Goal: Task Accomplishment & Management: Manage account settings

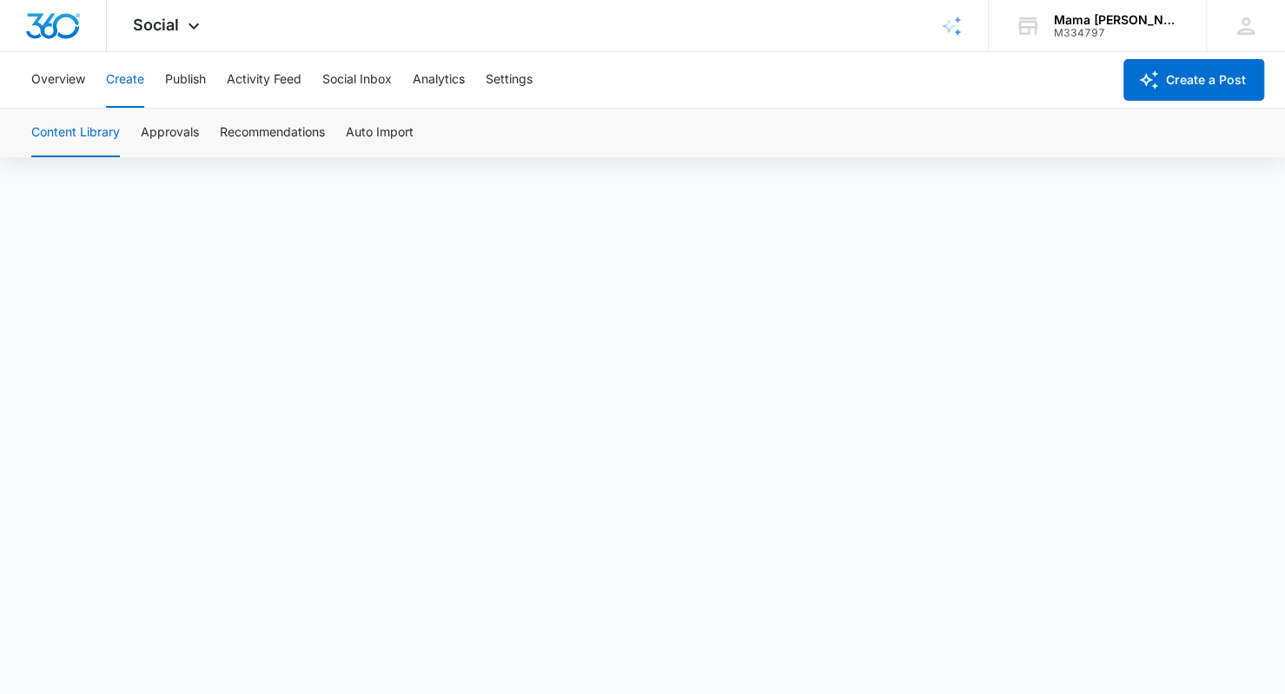
click at [185, 23] on icon at bounding box center [193, 26] width 21 height 21
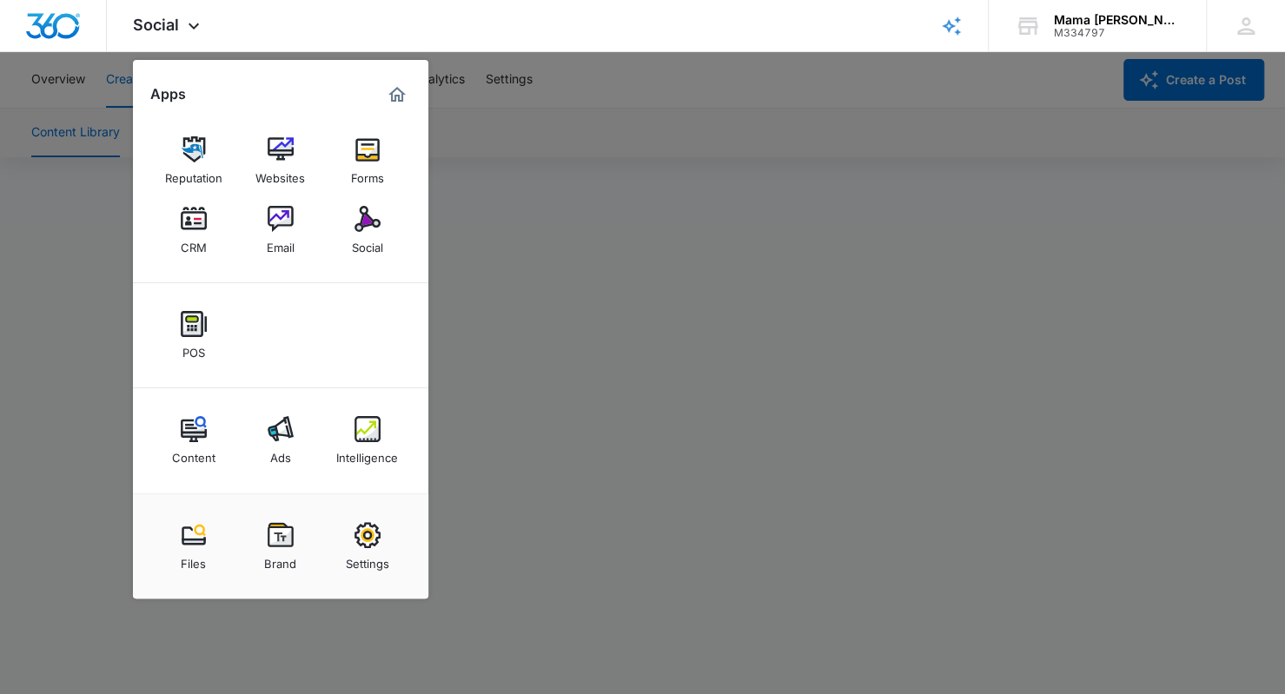
click at [196, 212] on img at bounding box center [194, 219] width 26 height 26
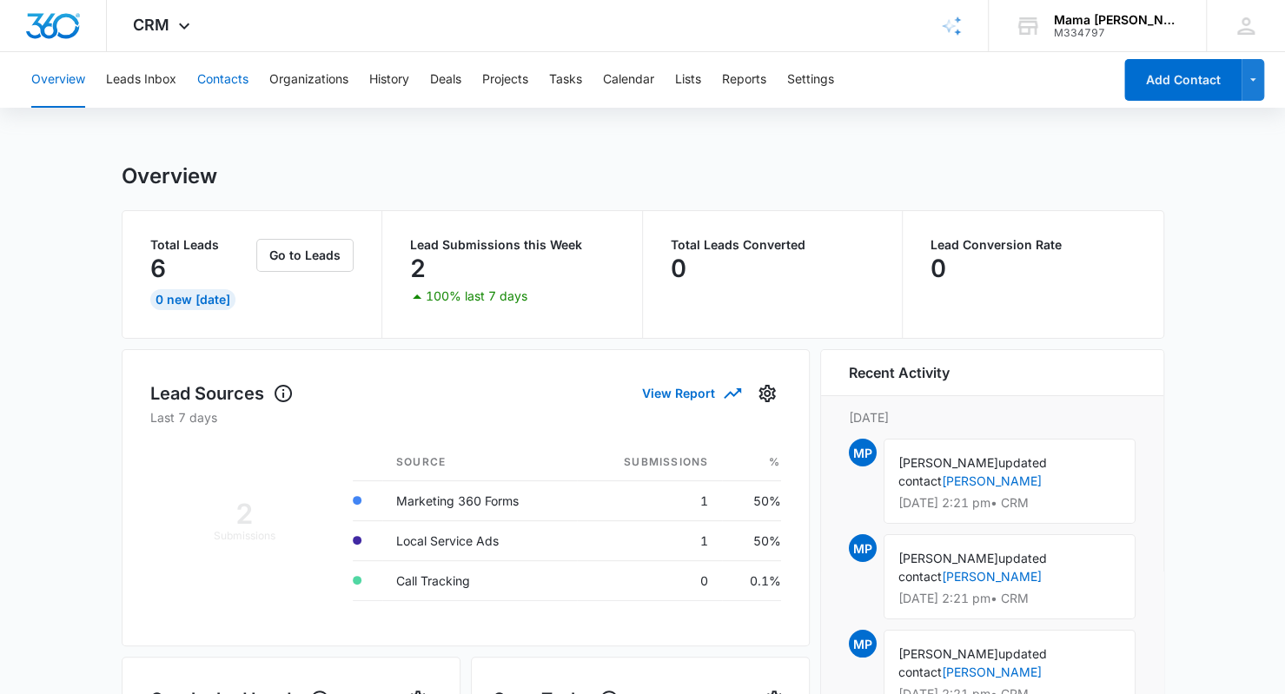
click at [219, 72] on button "Contacts" at bounding box center [222, 80] width 51 height 56
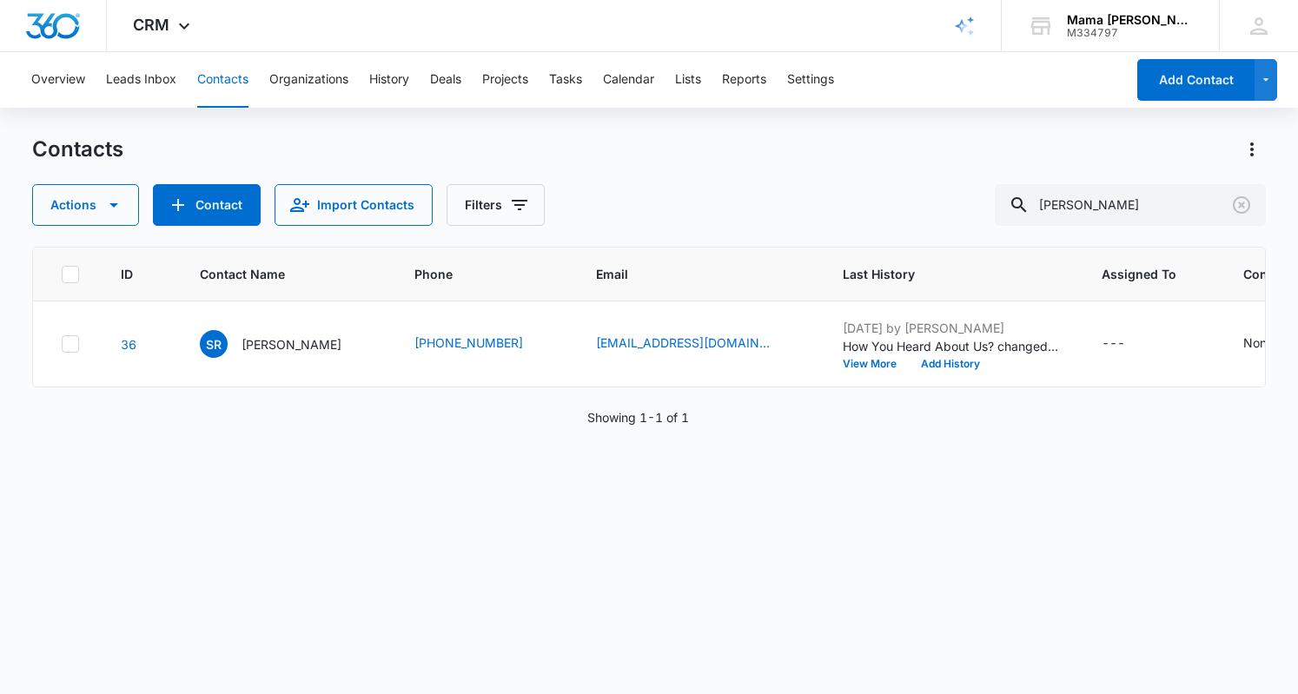
click at [287, 342] on p "[PERSON_NAME]" at bounding box center [292, 344] width 100 height 18
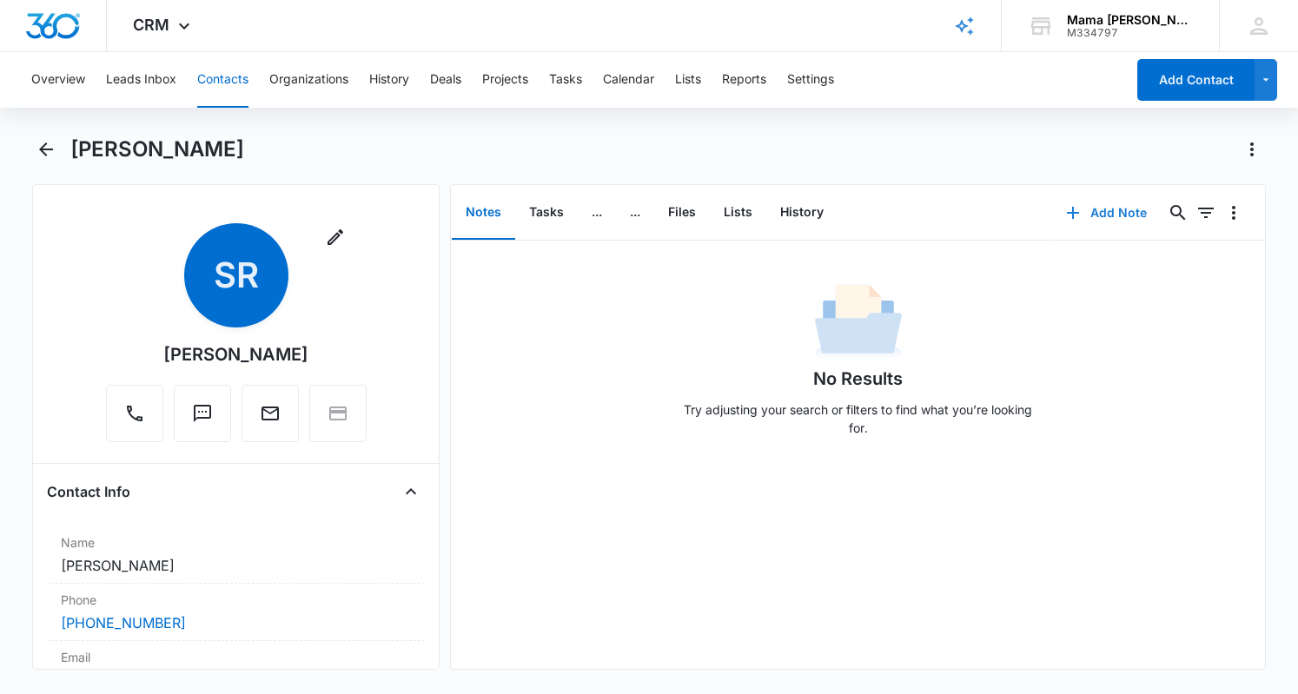
click at [1102, 212] on button "Add Note" at bounding box center [1107, 213] width 116 height 42
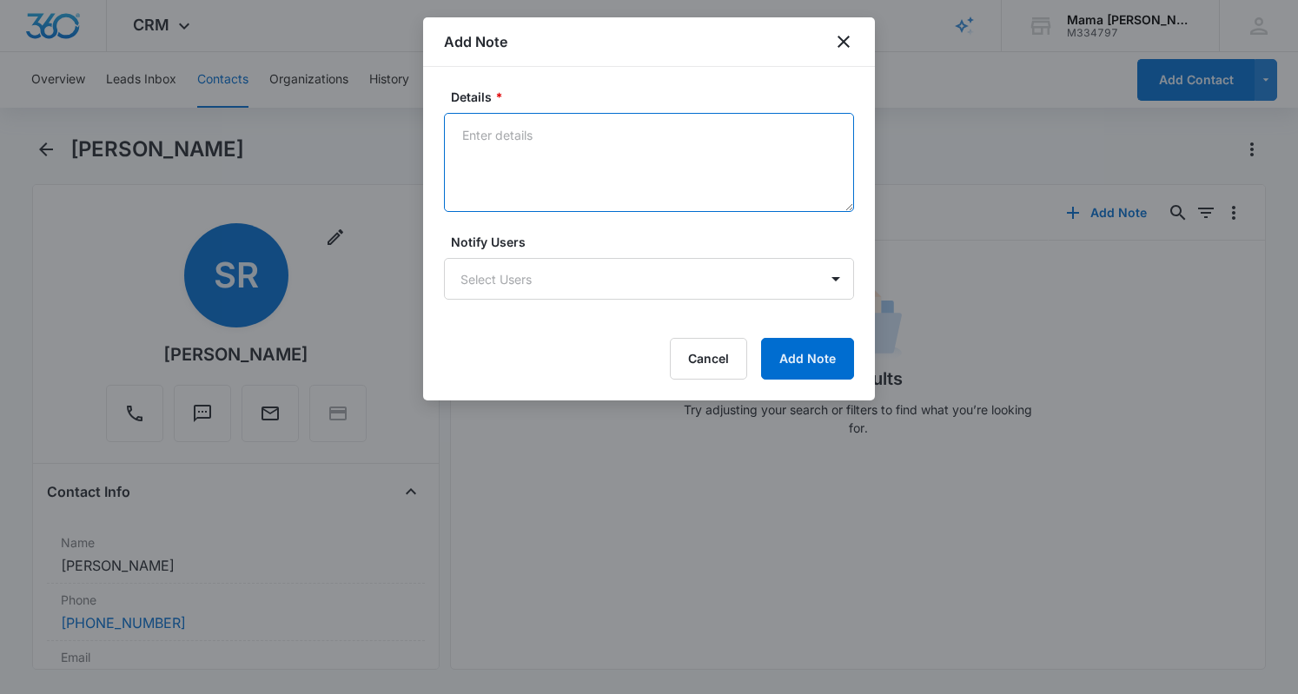
click at [490, 141] on textarea "Details *" at bounding box center [649, 162] width 410 height 99
type textarea "toured [DATE], seemed very interested, sent follow up post tour email"
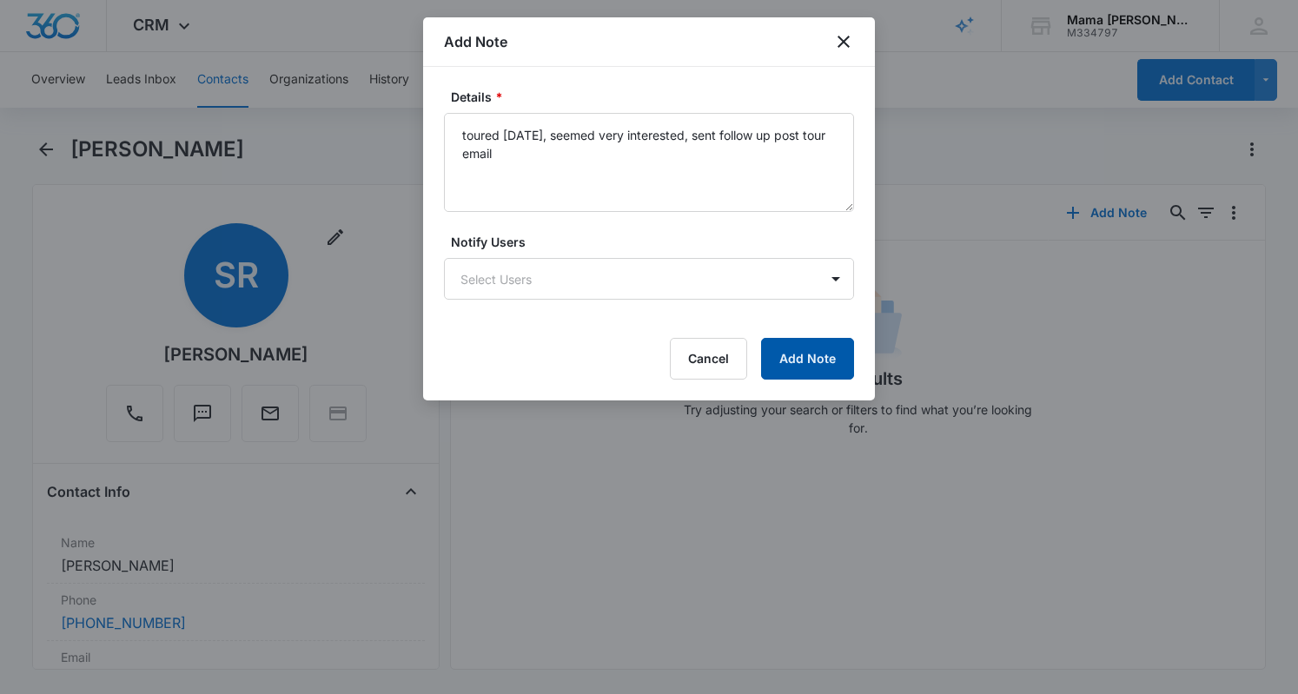
click at [798, 378] on button "Add Note" at bounding box center [807, 359] width 93 height 42
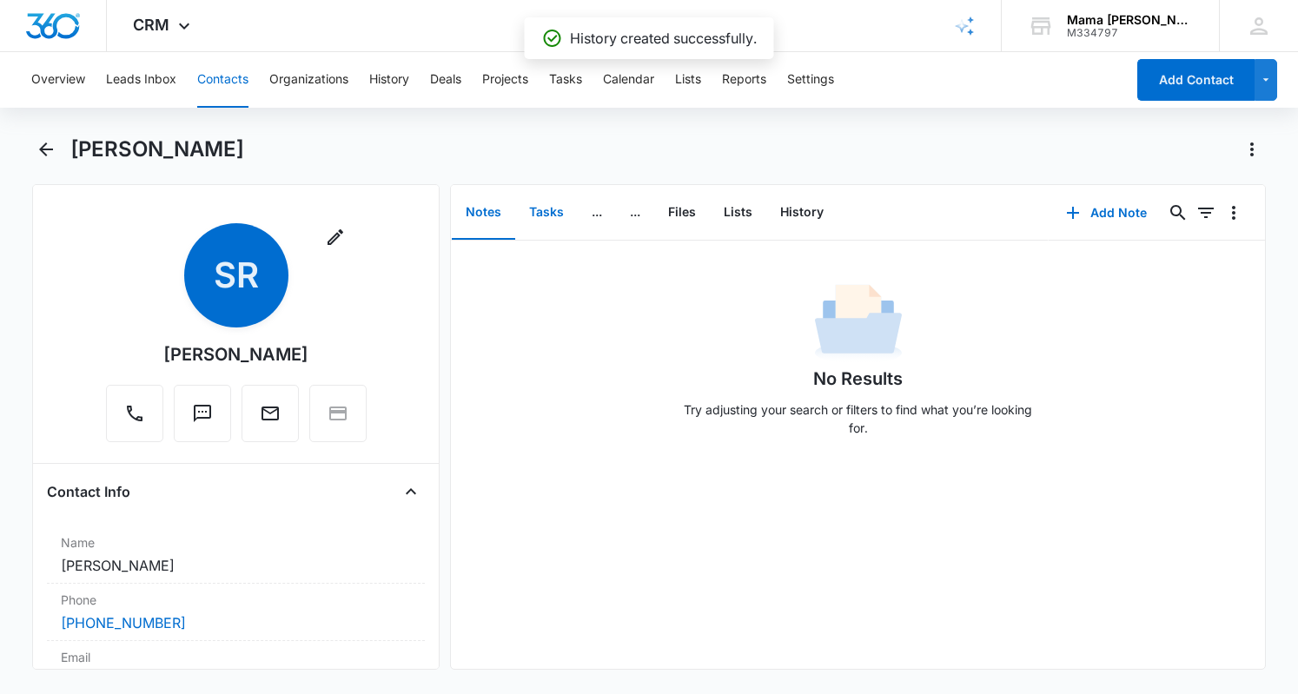
click at [549, 202] on button "Tasks" at bounding box center [546, 213] width 63 height 54
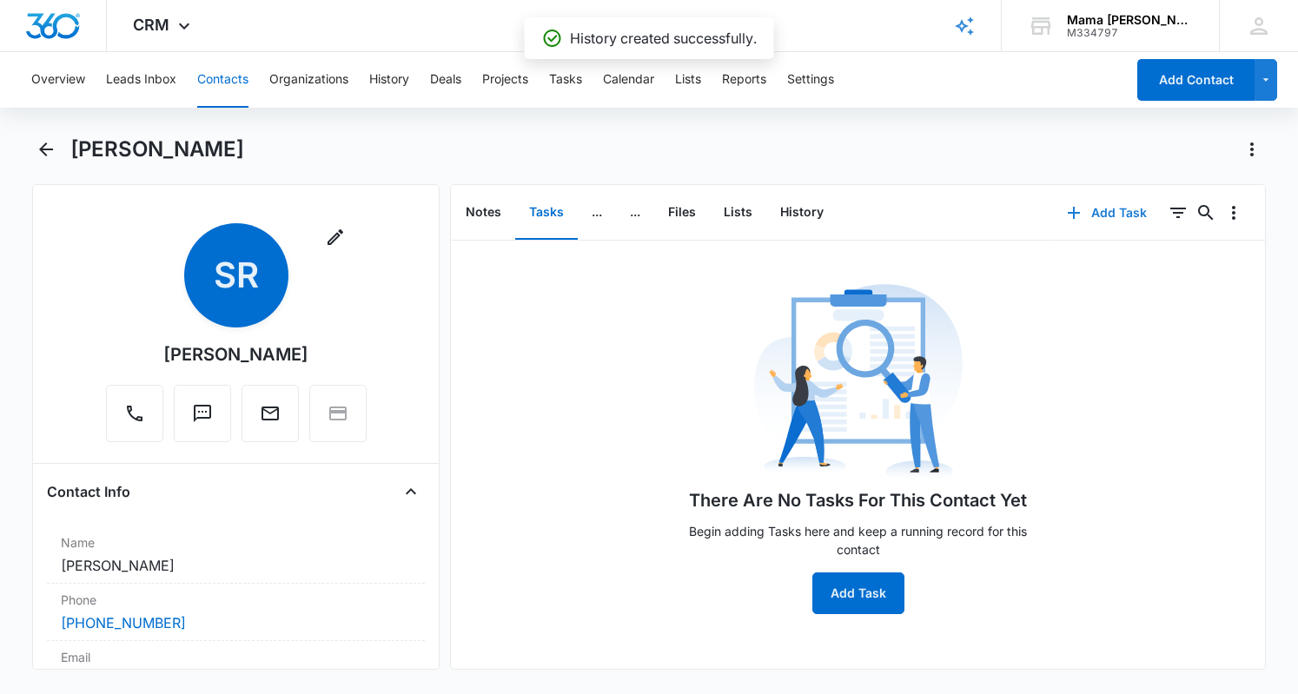
click at [1111, 219] on button "Add Task" at bounding box center [1107, 213] width 115 height 42
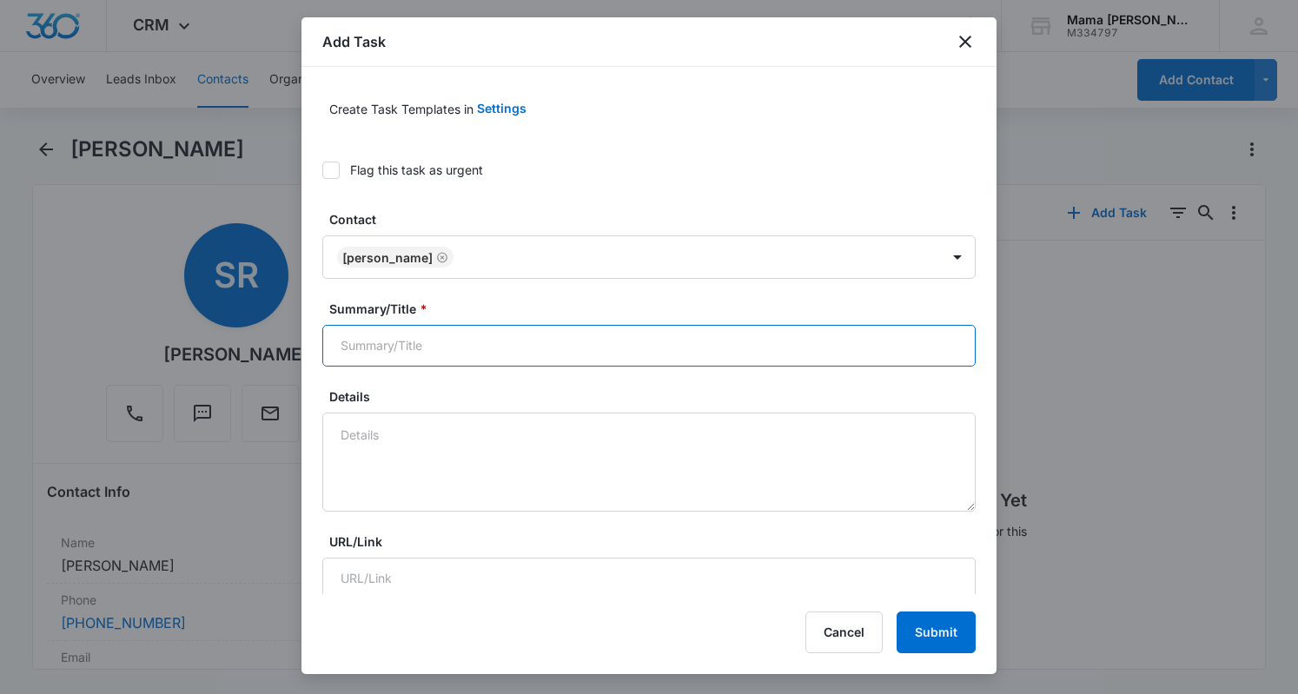
click at [476, 327] on input "Summary/Title *" at bounding box center [648, 346] width 653 height 42
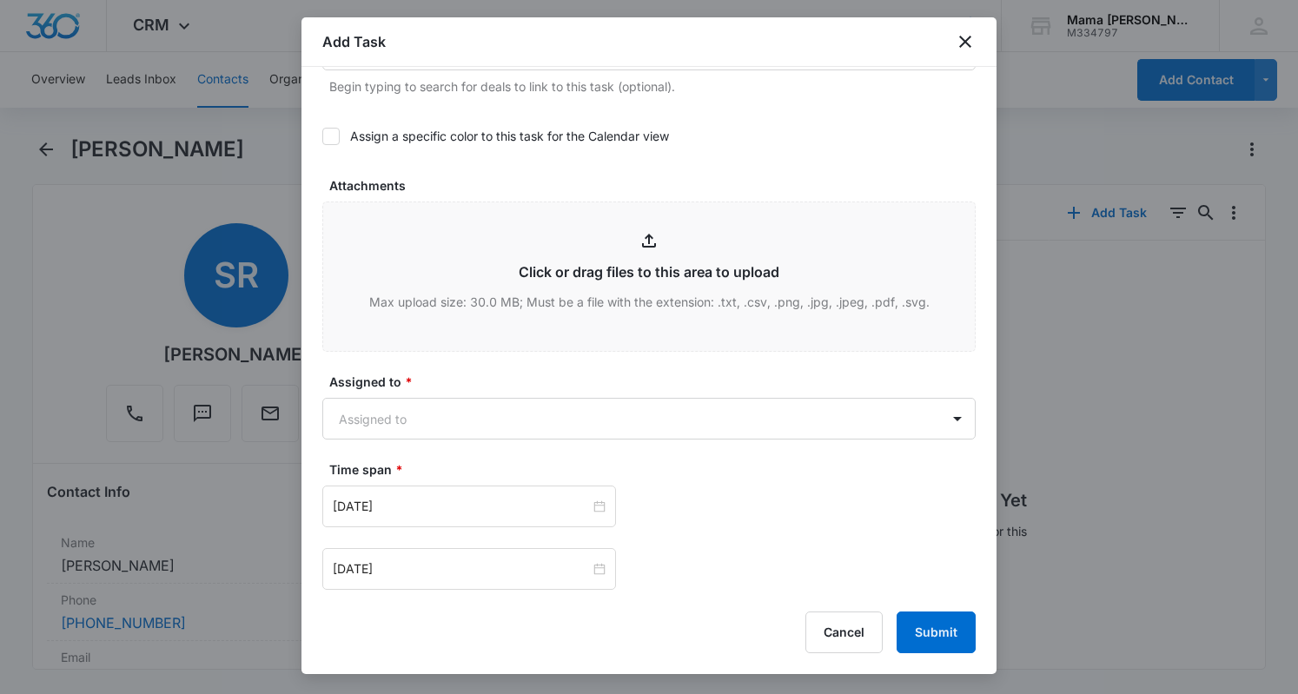
scroll to position [784, 0]
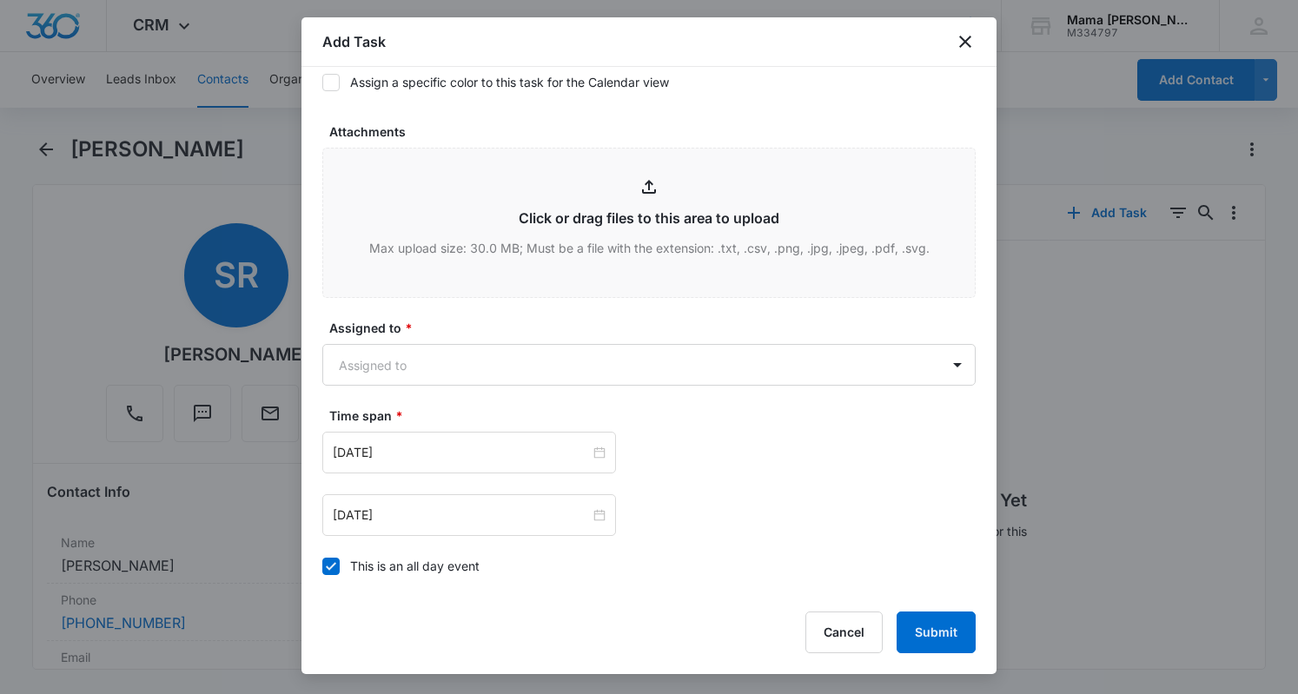
type input "post tour follow up for enrollment"
click at [450, 368] on body "CRM Apps Reputation Websites Forms CRM Email Social POS Content Ads Intelligenc…" at bounding box center [649, 347] width 1298 height 694
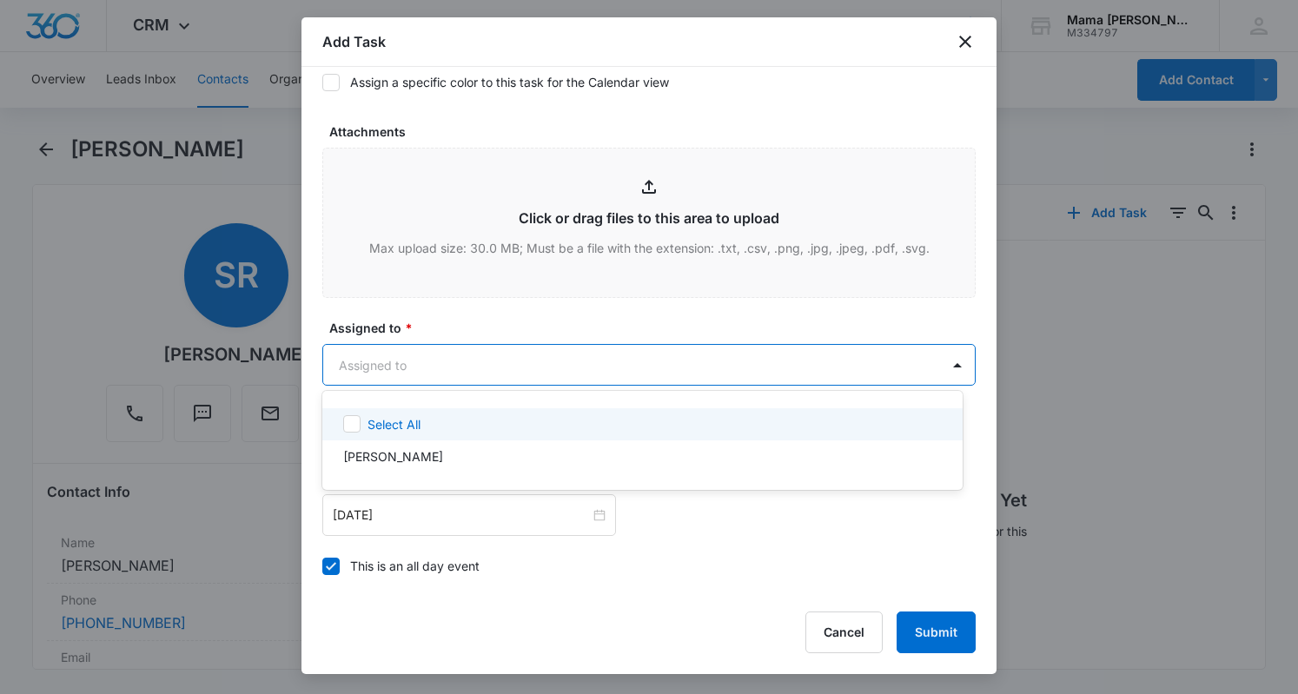
click at [357, 428] on icon at bounding box center [352, 424] width 16 height 16
checkbox input "true"
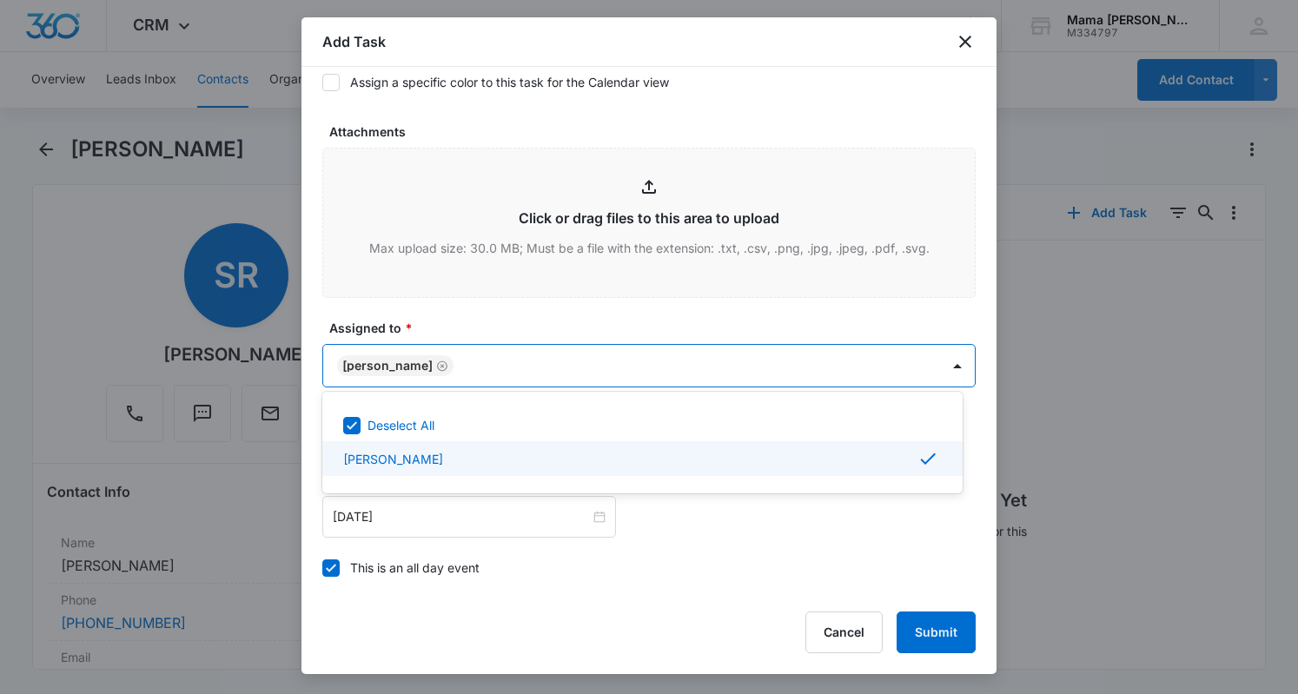
click at [747, 564] on div at bounding box center [649, 347] width 1298 height 694
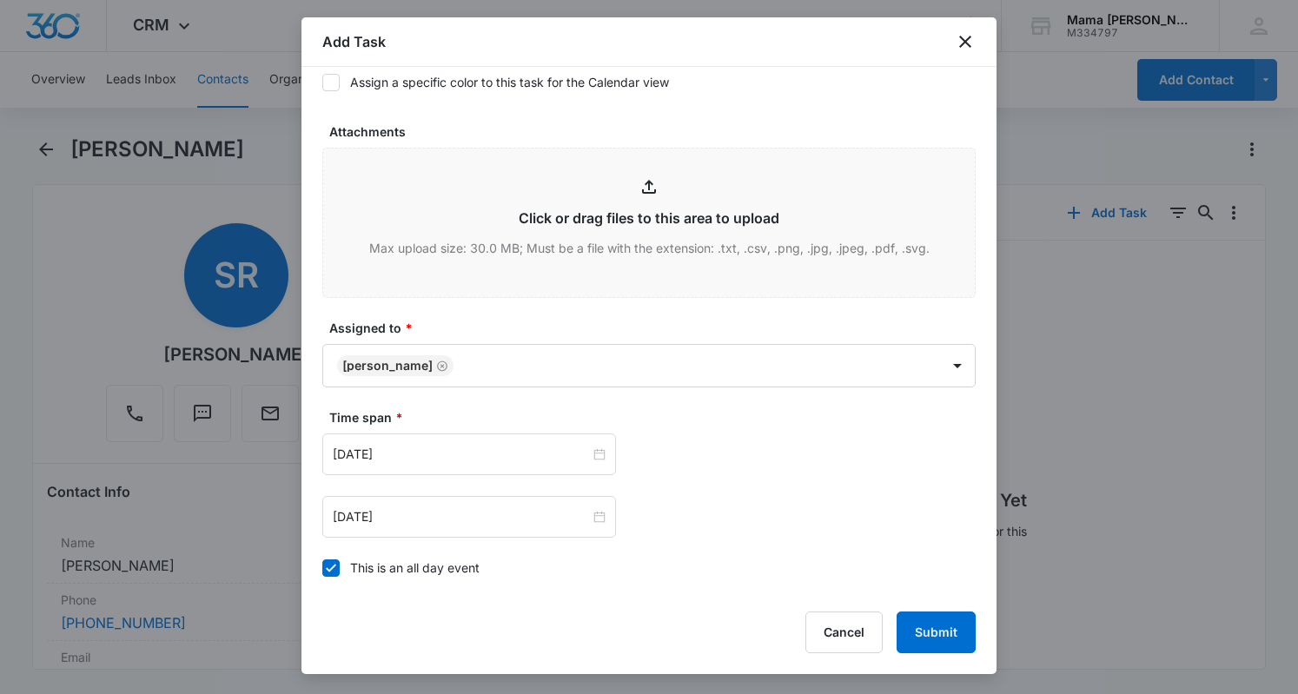
click at [493, 457] on input "[DATE]" at bounding box center [461, 454] width 257 height 19
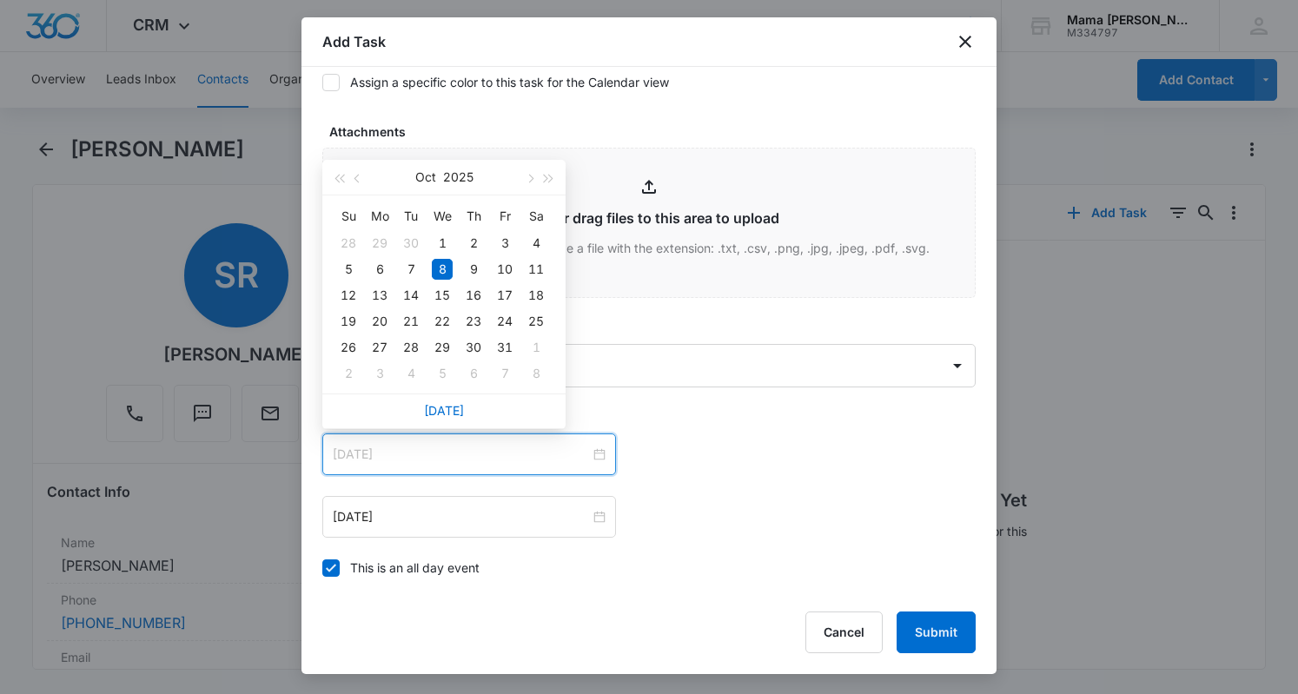
type input "[DATE]"
click at [509, 263] on div "10" at bounding box center [504, 269] width 21 height 21
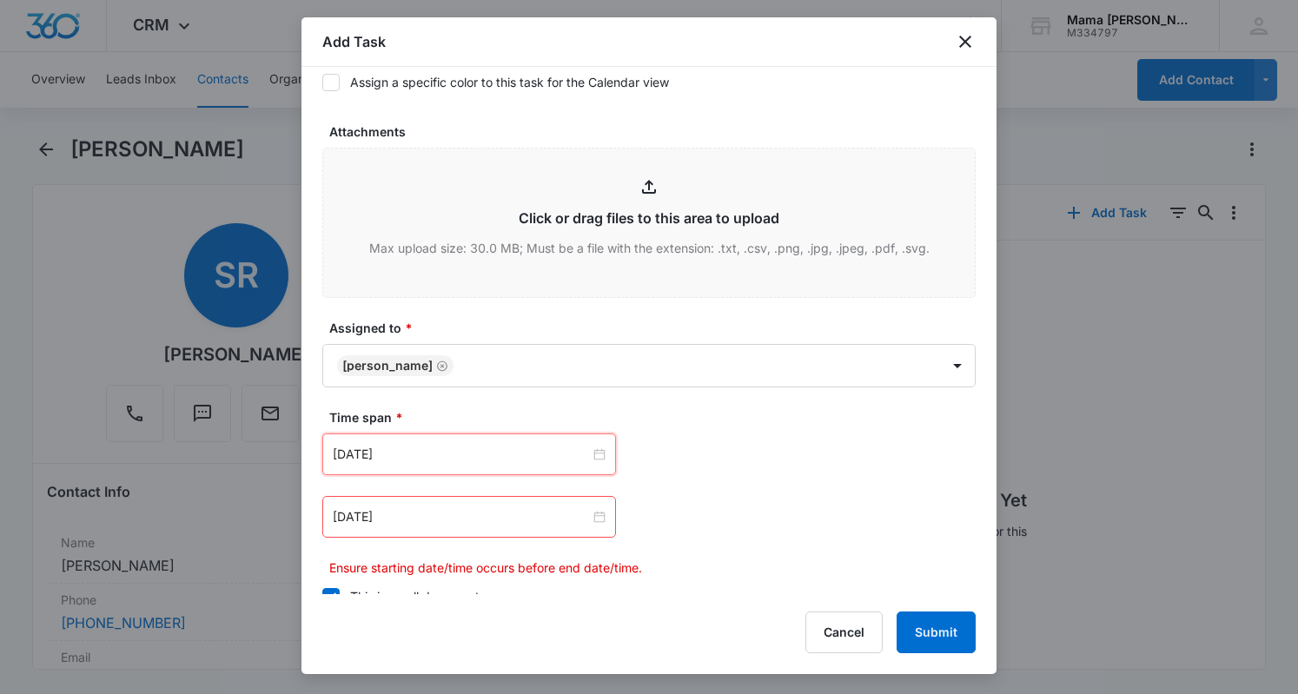
click at [448, 512] on input "[DATE]" at bounding box center [461, 516] width 257 height 19
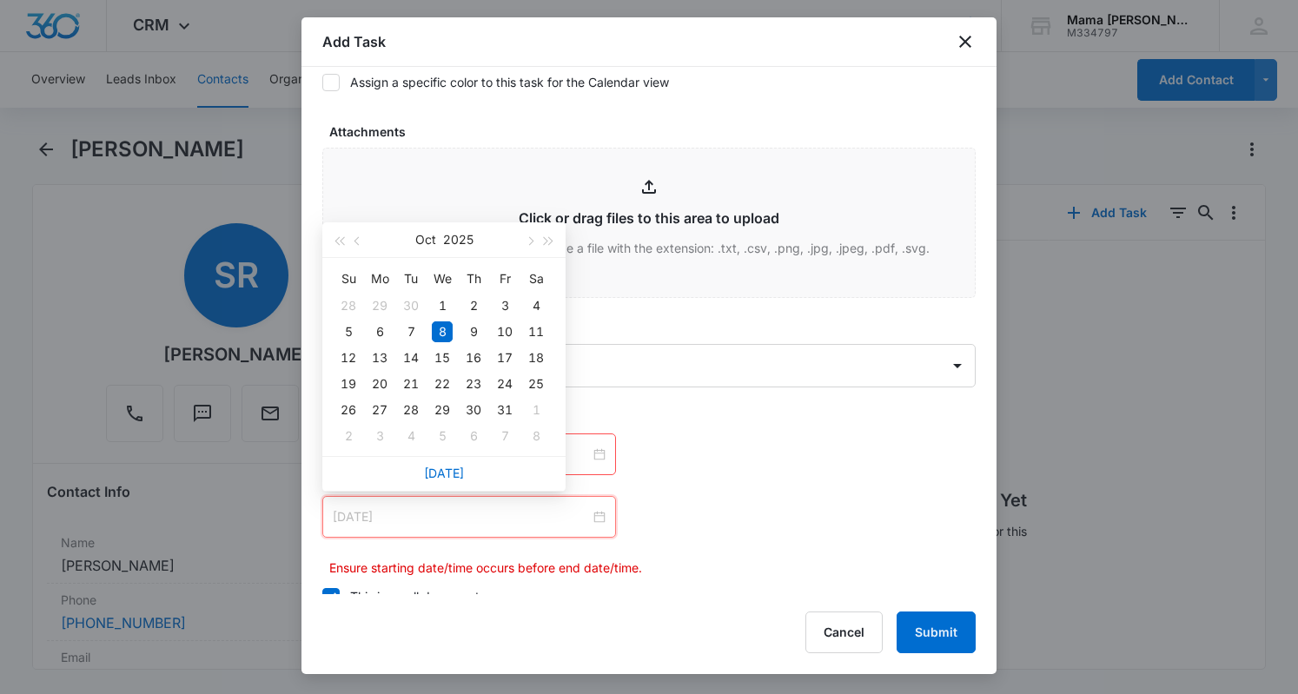
type input "[DATE]"
click at [511, 333] on div "10" at bounding box center [504, 331] width 21 height 21
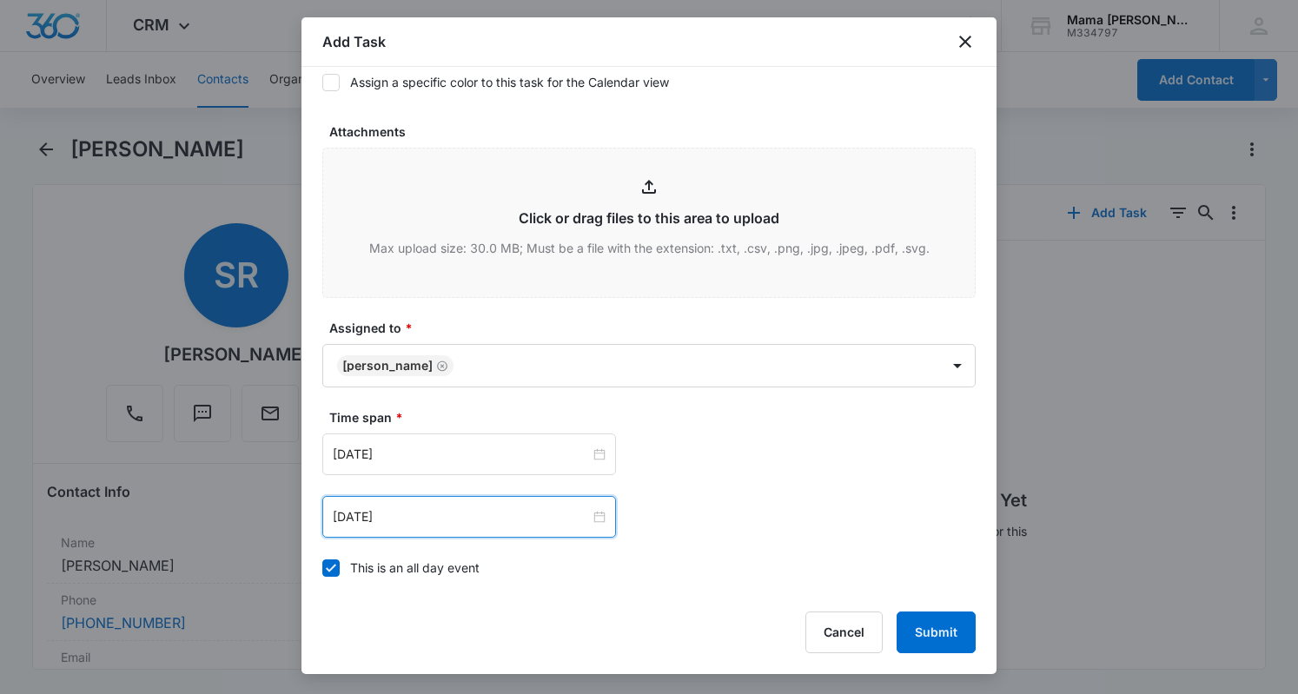
click at [724, 489] on div "[DATE] [DATE] Su Mo Tu We Th Fr Sa 28 29 30 1 2 3 4 5 6 7 8 9 10 11 12 13 14 15…" at bounding box center [648, 486] width 653 height 104
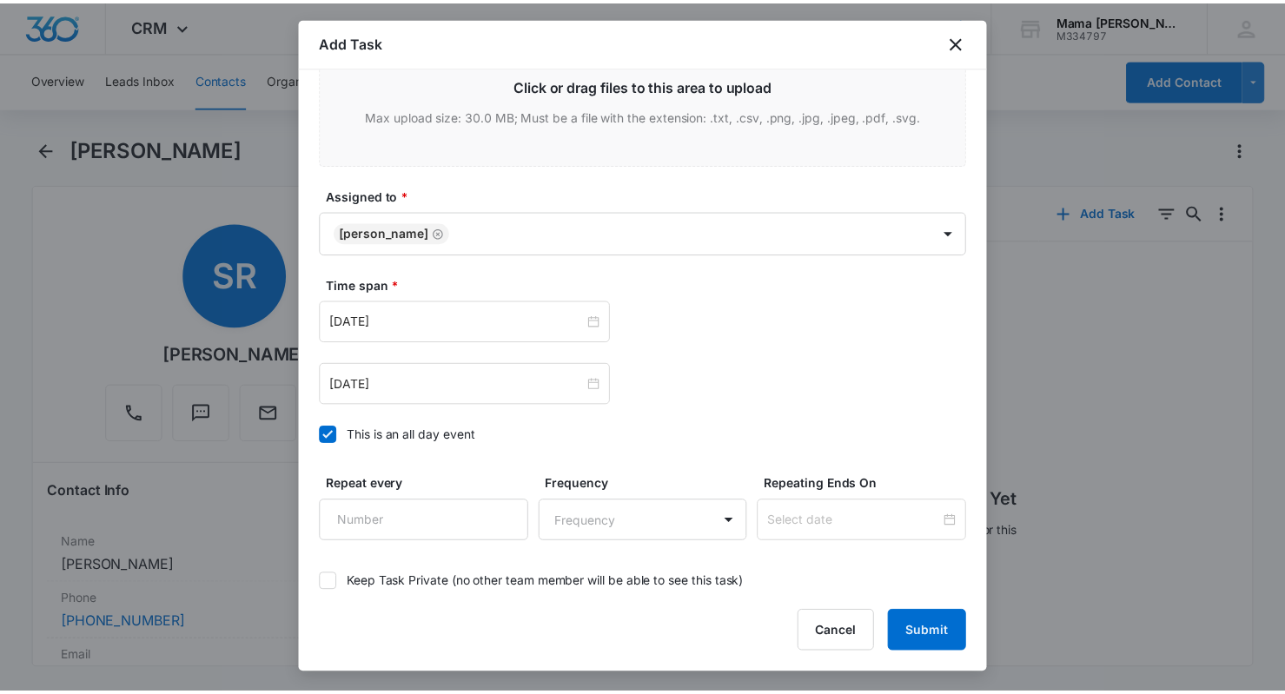
scroll to position [918, 0]
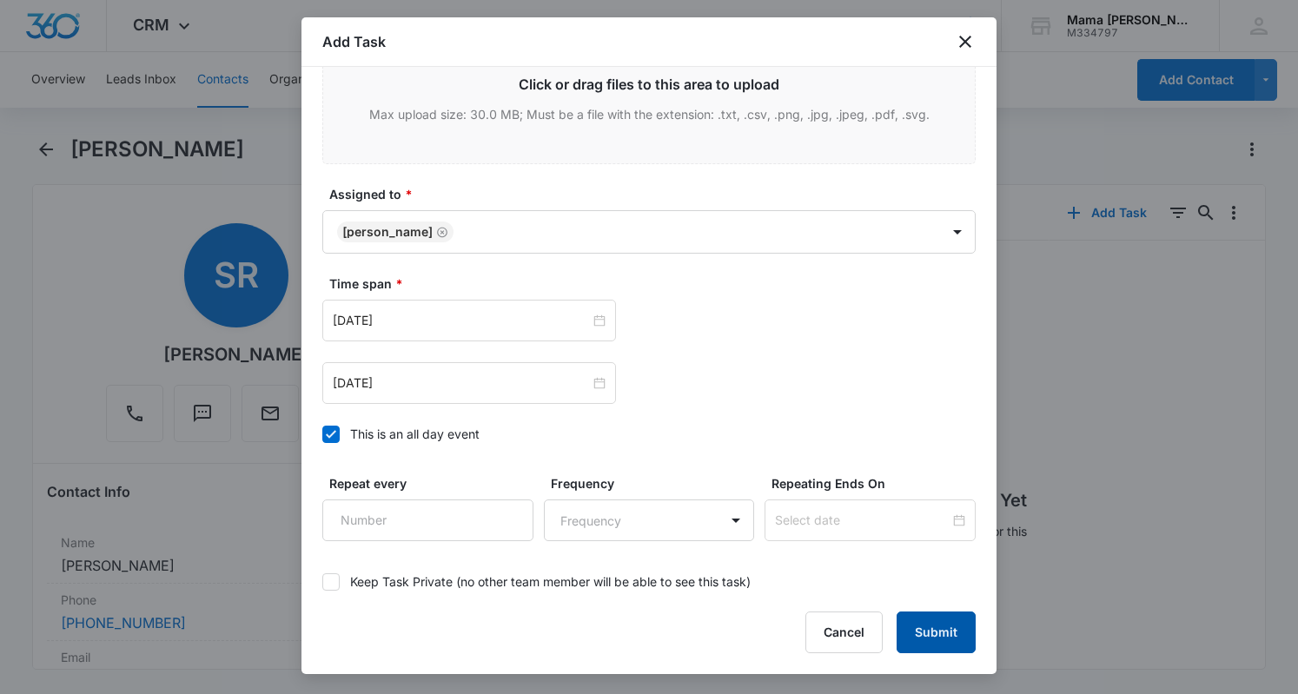
click at [939, 630] on button "Submit" at bounding box center [936, 633] width 79 height 42
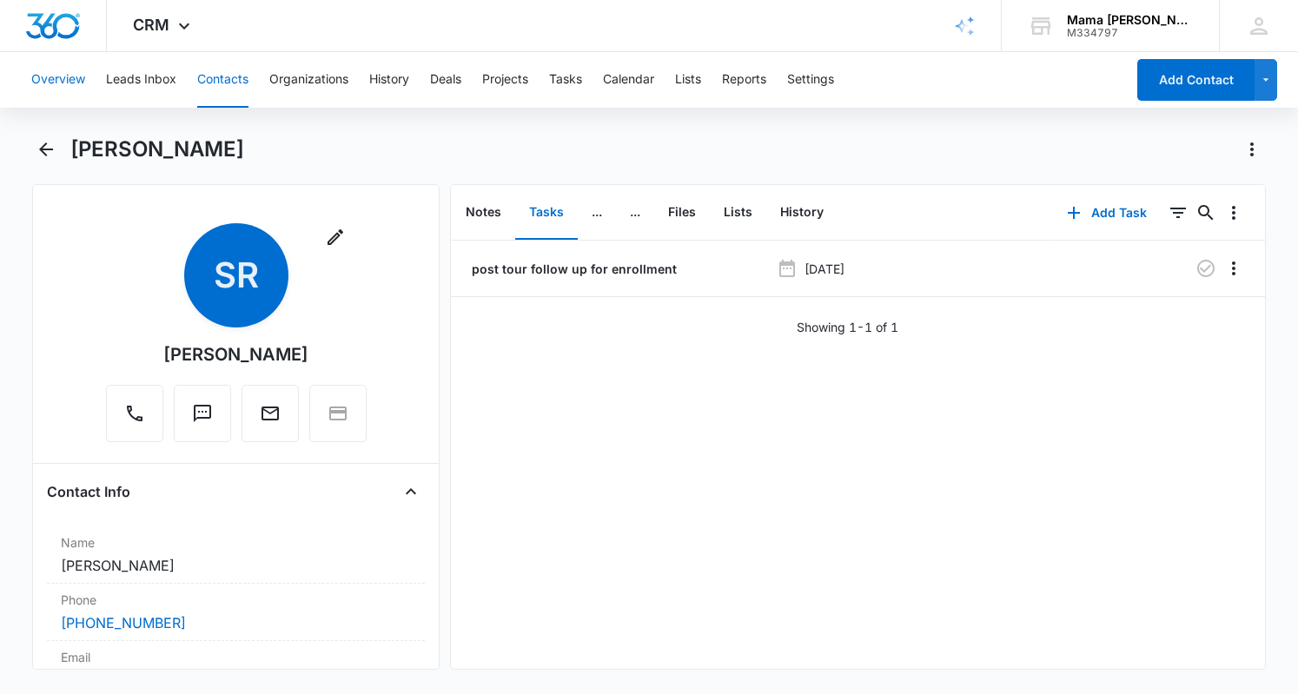
click at [70, 77] on button "Overview" at bounding box center [58, 80] width 54 height 56
